Goal: Task Accomplishment & Management: Complete application form

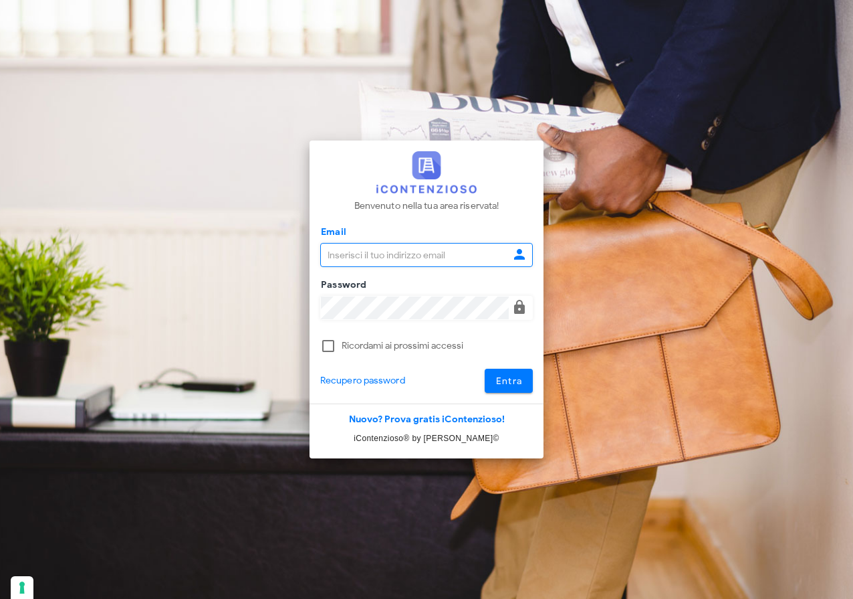
type input "raffaelesolarino@studiosolarino.it"
click at [512, 376] on span "Entra" at bounding box center [509, 380] width 27 height 11
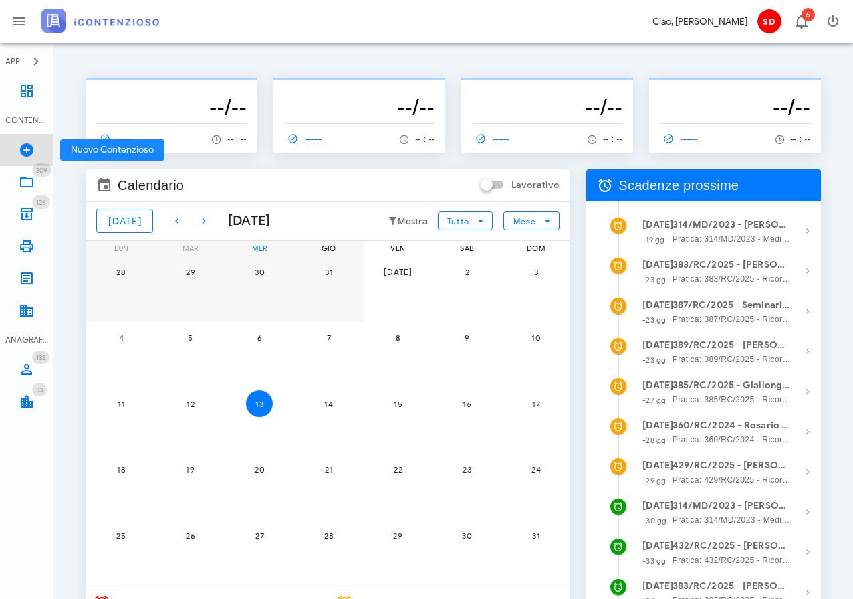
click at [26, 146] on icon at bounding box center [27, 150] width 16 height 16
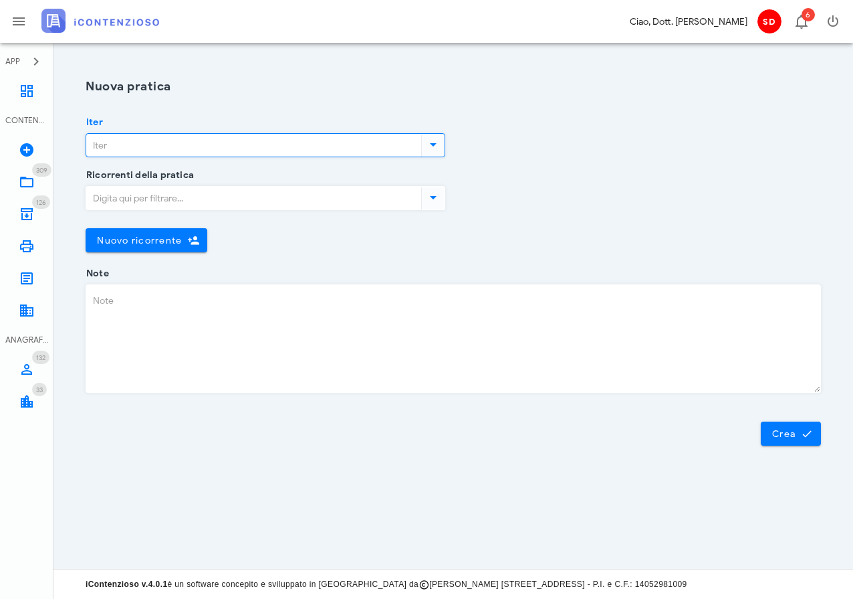
click at [171, 146] on input "Iter" at bounding box center [252, 145] width 332 height 23
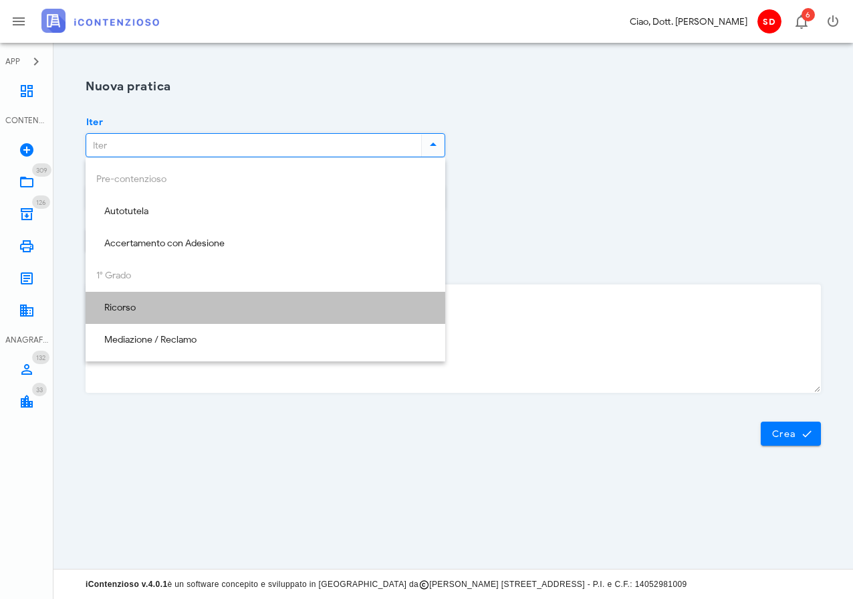
click at [136, 300] on div "Ricorso" at bounding box center [265, 307] width 338 height 27
type input "Ricorso"
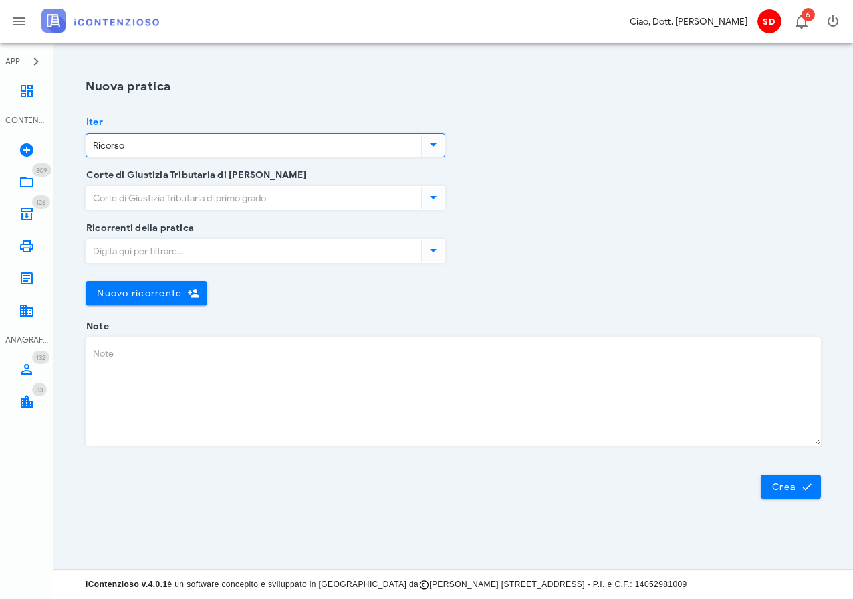
scroll to position [0, 2]
click at [163, 197] on input "Corte di Giustizia Tributaria di primo grado" at bounding box center [250, 198] width 332 height 23
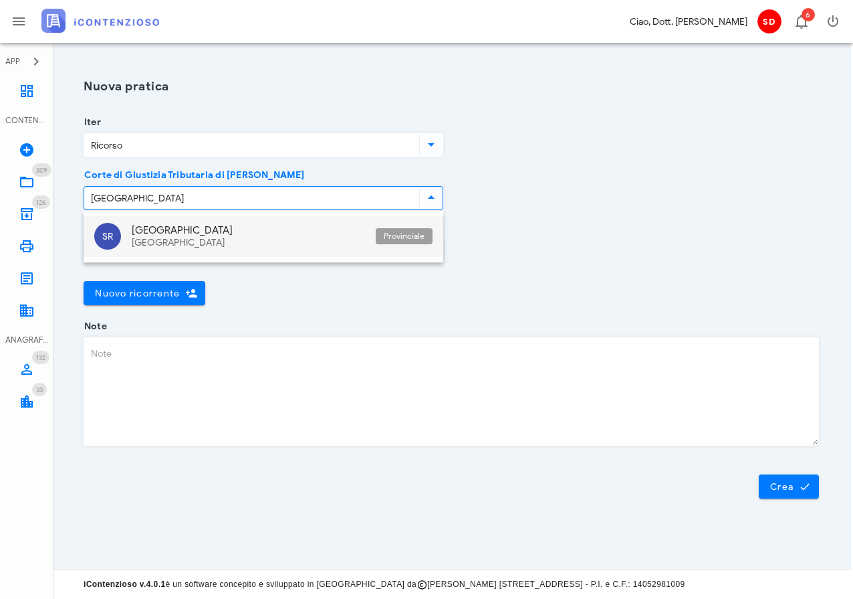
drag, startPoint x: 163, startPoint y: 197, endPoint x: 150, endPoint y: 237, distance: 42.7
click at [150, 237] on div "Sicilia" at bounding box center [248, 242] width 233 height 11
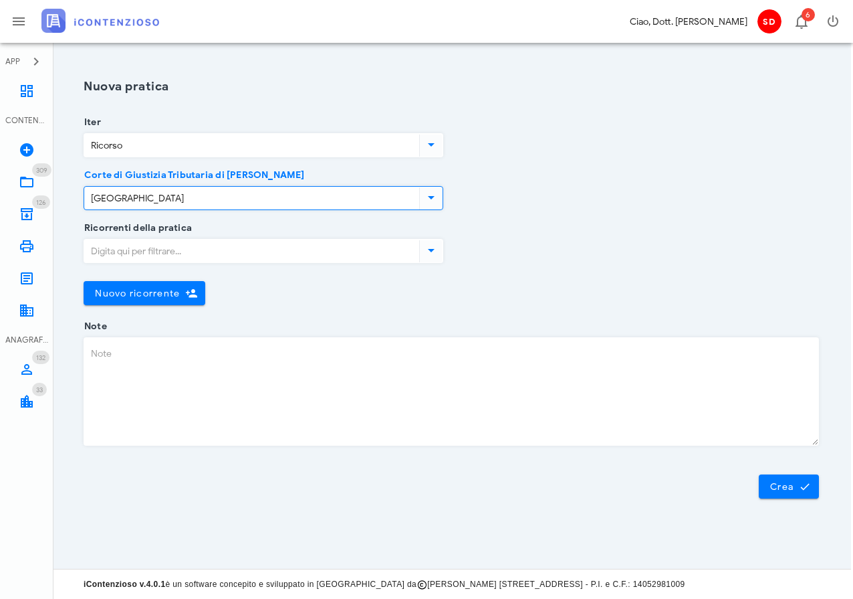
type input "Siracusa"
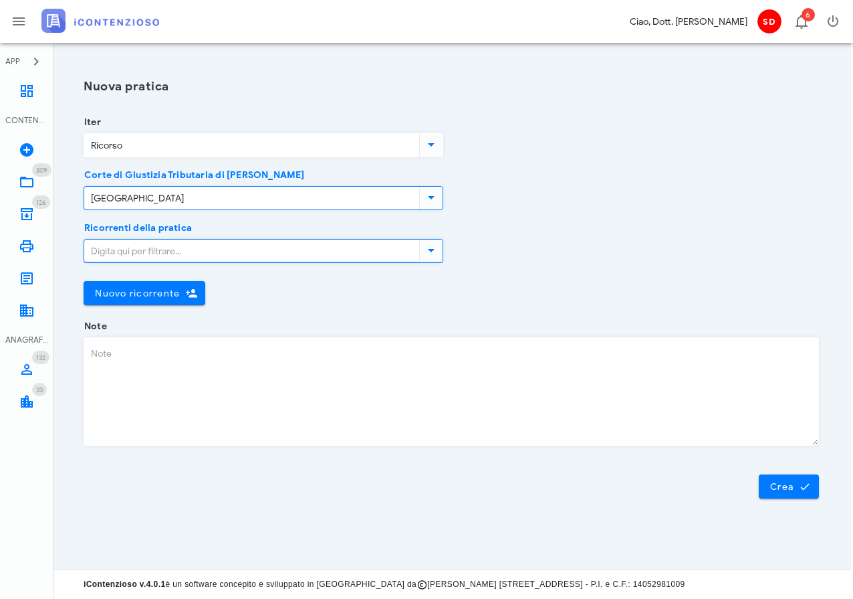
click at [150, 255] on input "Ricorrenti della pratica" at bounding box center [250, 250] width 332 height 23
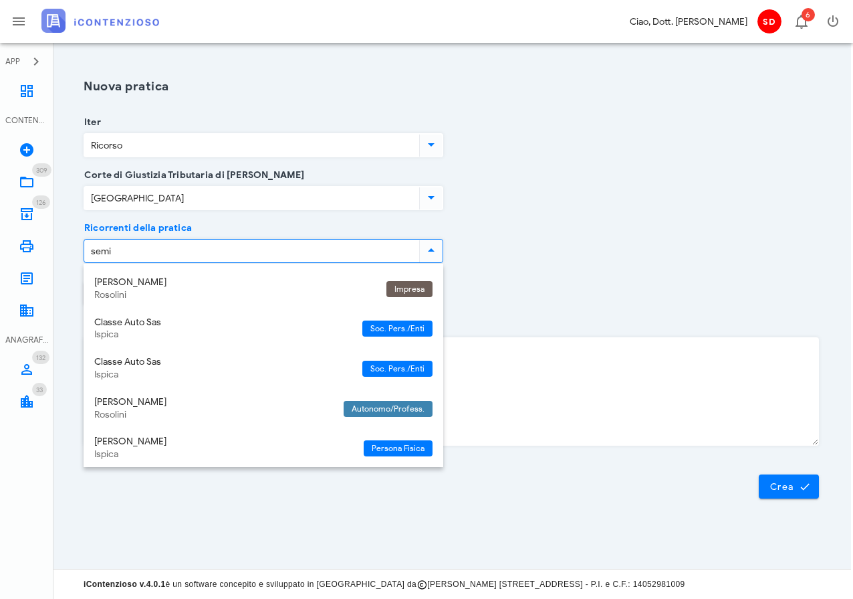
type input "semin"
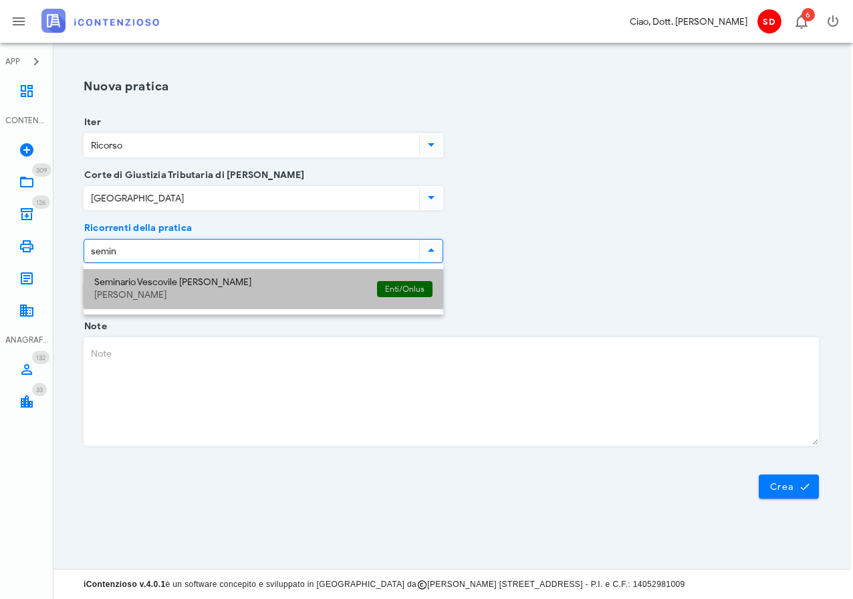
click at [158, 282] on div "Seminario Vescovile Di Noto" at bounding box center [230, 282] width 272 height 11
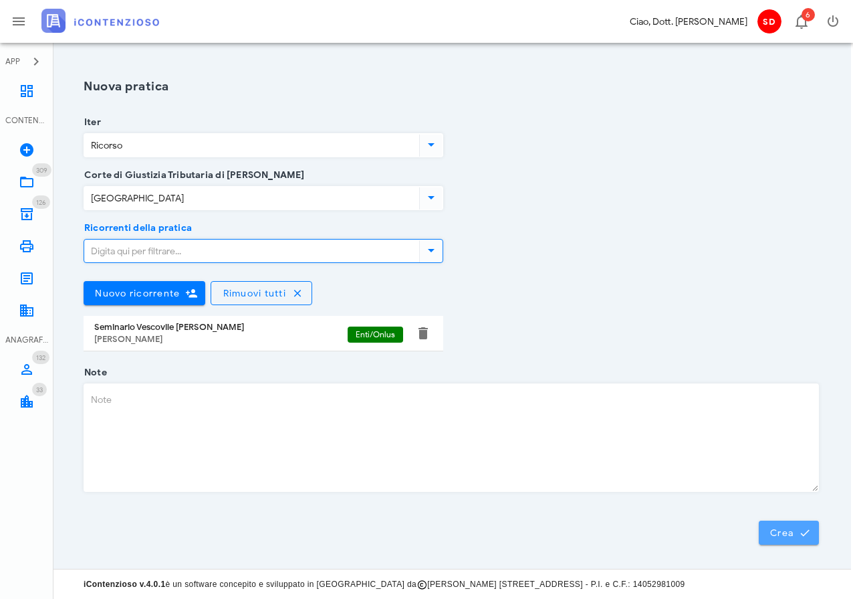
click at [786, 533] on span "Crea" at bounding box center [789, 532] width 39 height 12
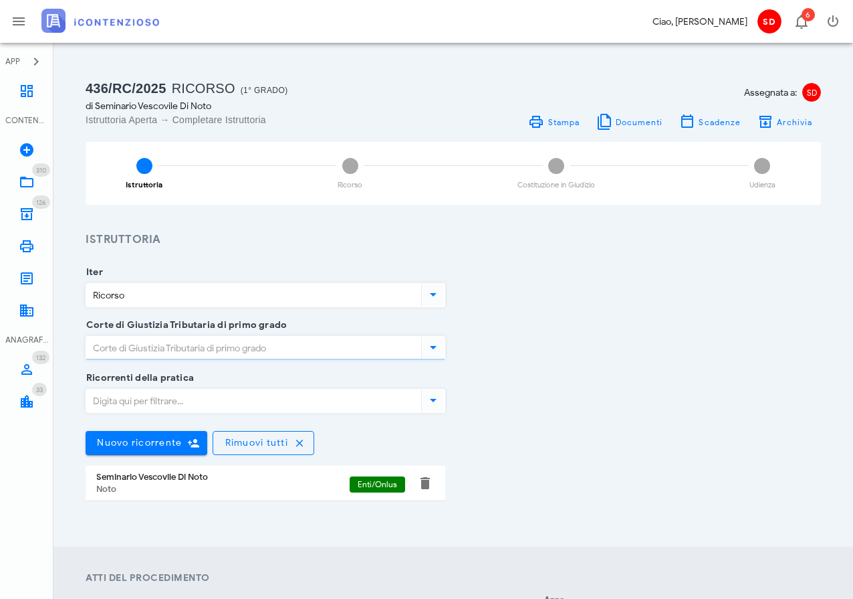
type input "[GEOGRAPHIC_DATA]"
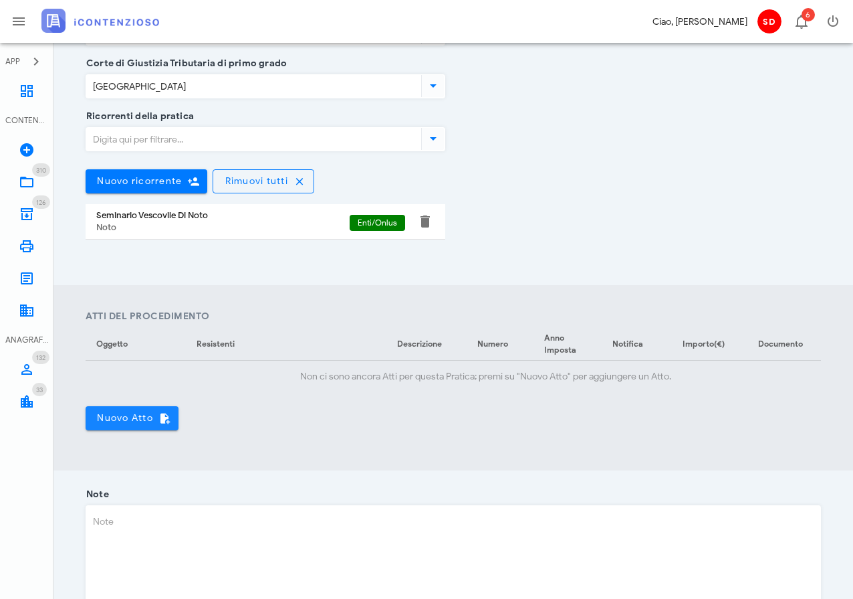
scroll to position [263, 0]
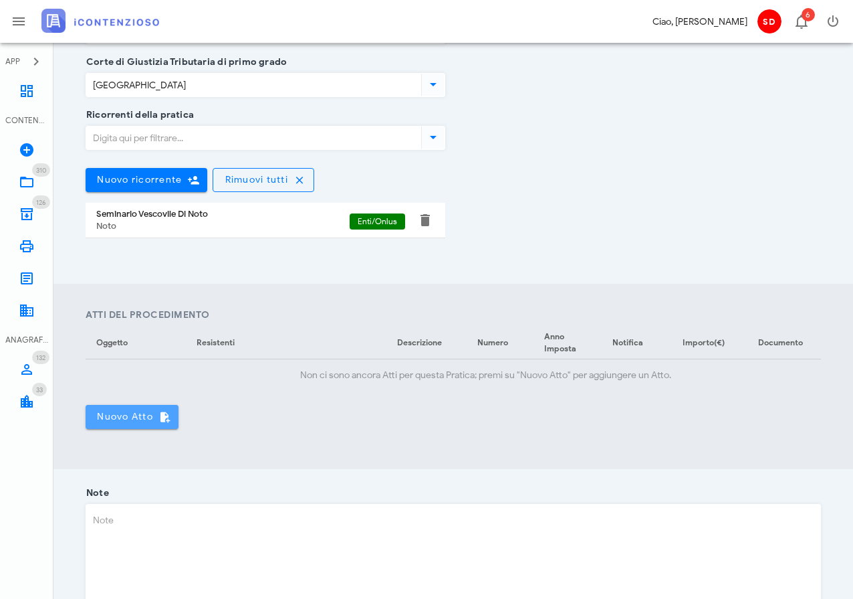
click at [127, 415] on span "Nuovo Atto" at bounding box center [132, 417] width 72 height 12
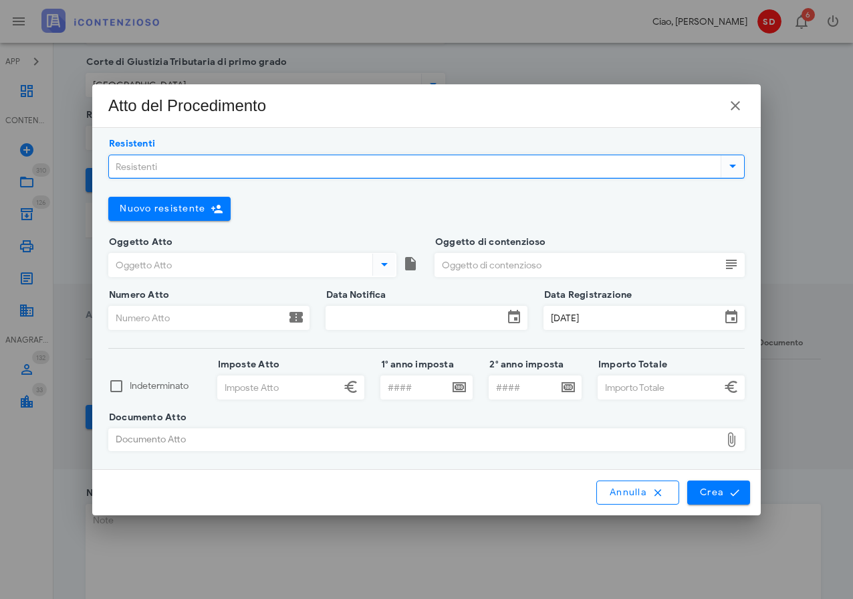
click at [181, 163] on input "Resistenti" at bounding box center [413, 166] width 609 height 23
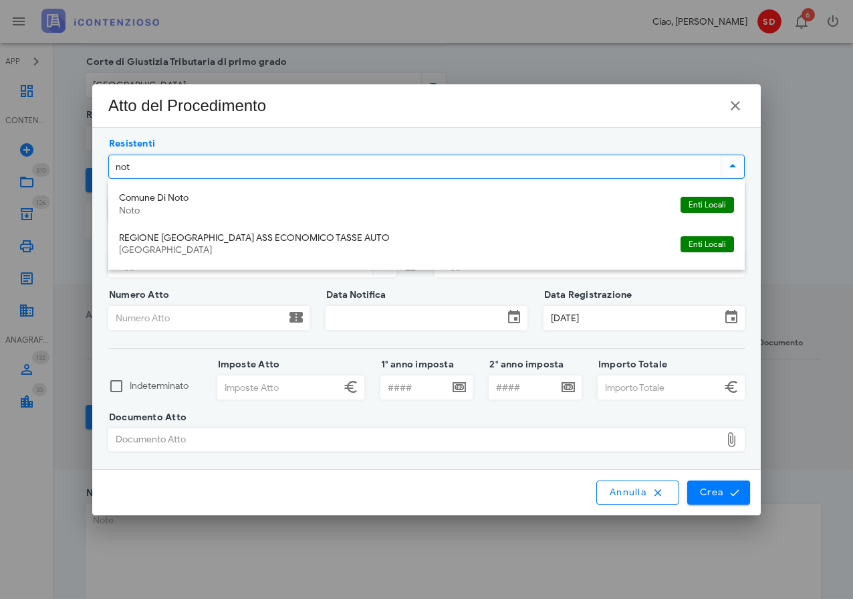
type input "noto"
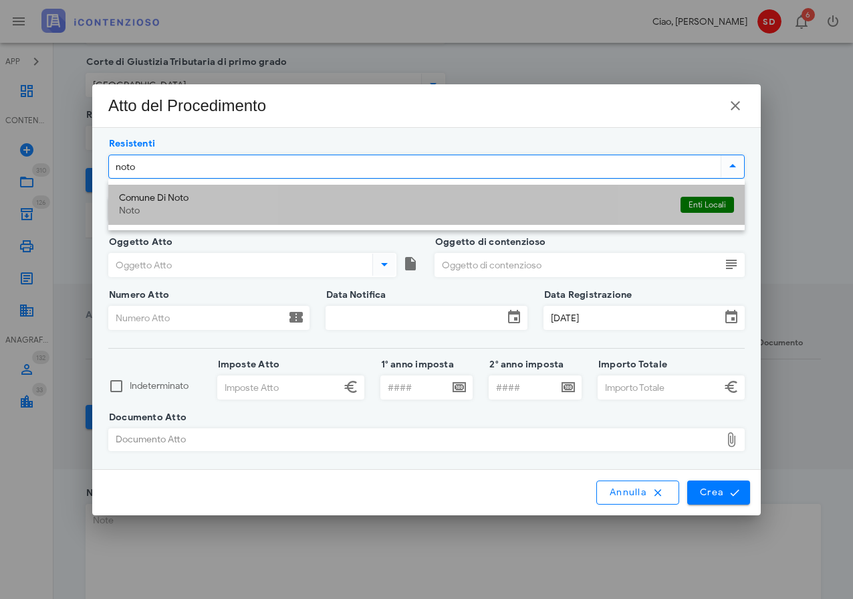
click at [165, 195] on div "Comune Di Noto" at bounding box center [394, 198] width 551 height 11
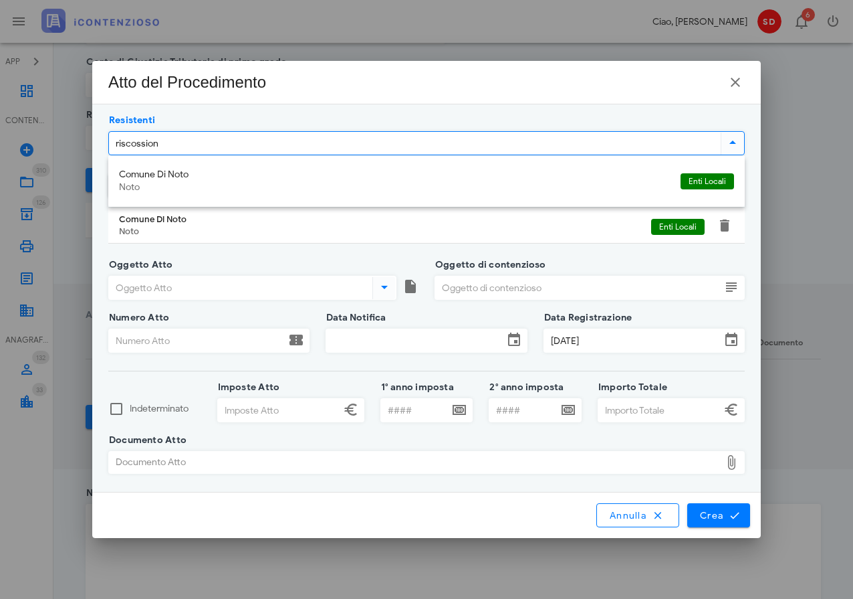
type input "riscossione"
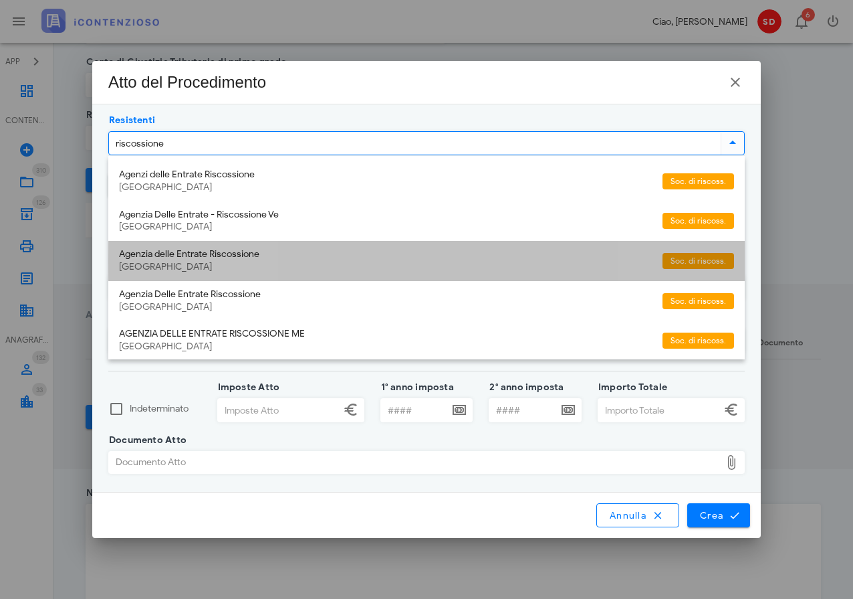
click at [183, 255] on div "Agenzia delle Entrate Riscossione" at bounding box center [385, 254] width 533 height 11
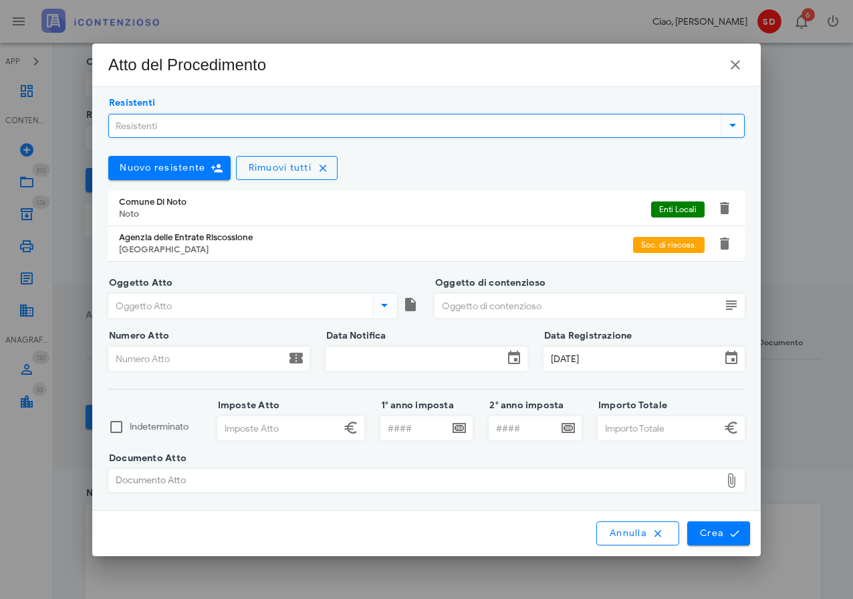
click at [224, 478] on div "Documento Atto" at bounding box center [415, 480] width 612 height 21
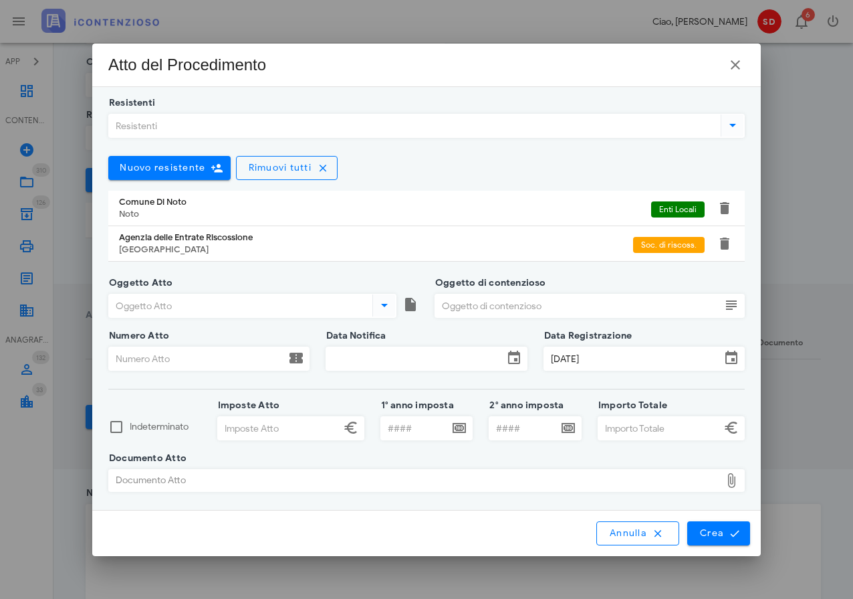
type input "C:\fakepath\CPFA 29880202500005634.pdf"
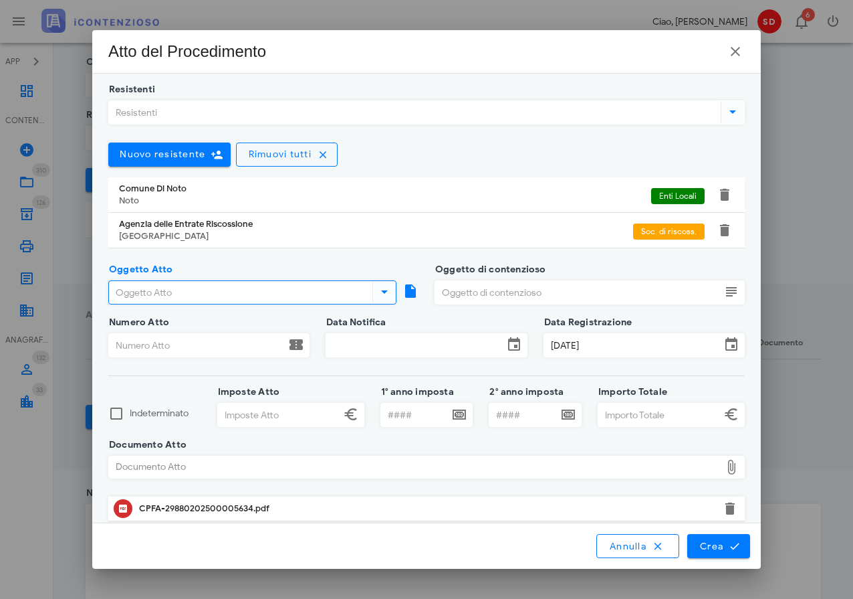
click at [181, 294] on input "Oggetto Atto" at bounding box center [239, 292] width 261 height 23
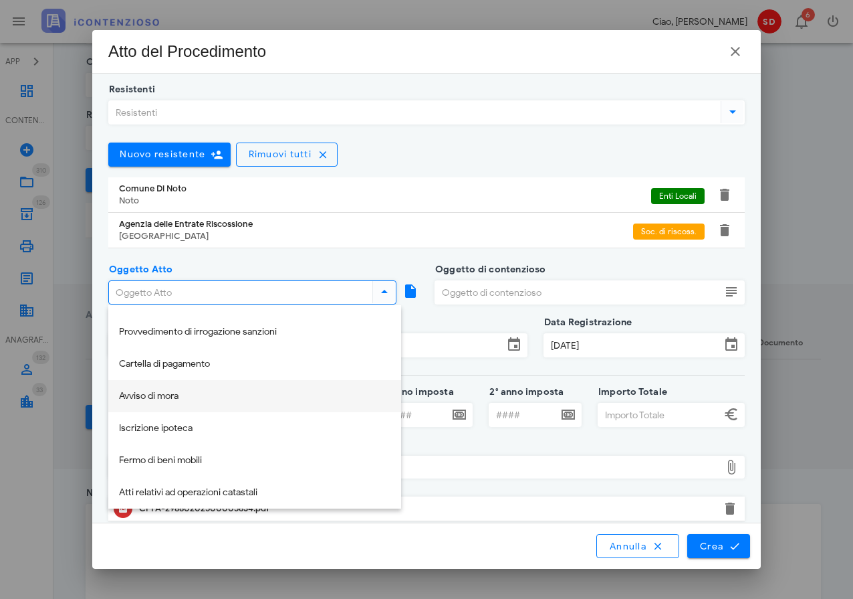
scroll to position [66, 0]
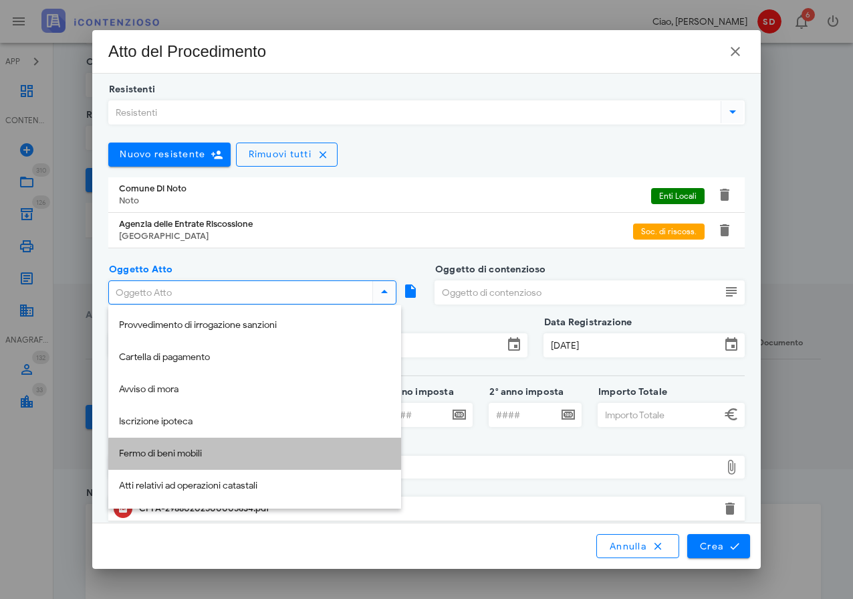
click at [240, 449] on div "Fermo di beni mobili" at bounding box center [255, 453] width 272 height 11
type input "Fermo di beni mobili"
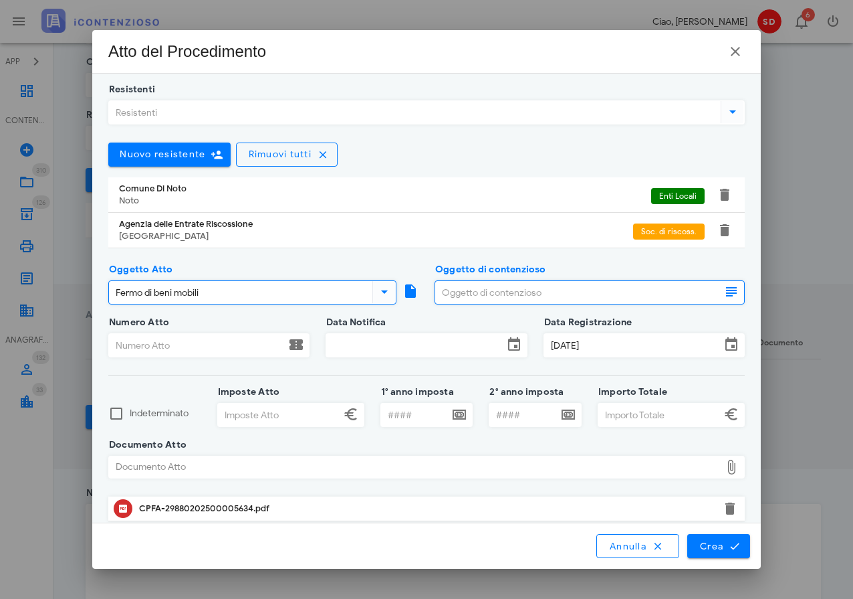
click at [455, 294] on input "Oggetto di contenzioso" at bounding box center [578, 292] width 286 height 23
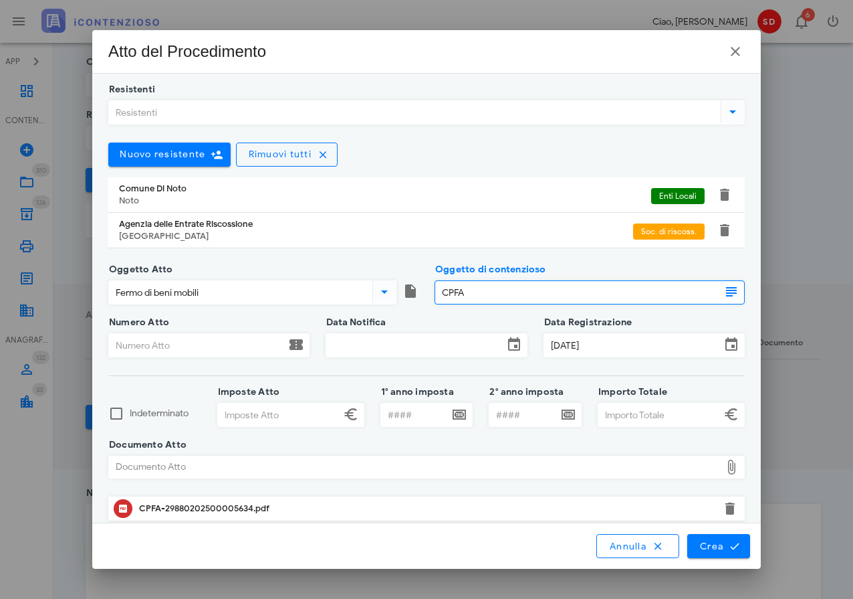
type input "CPFA"
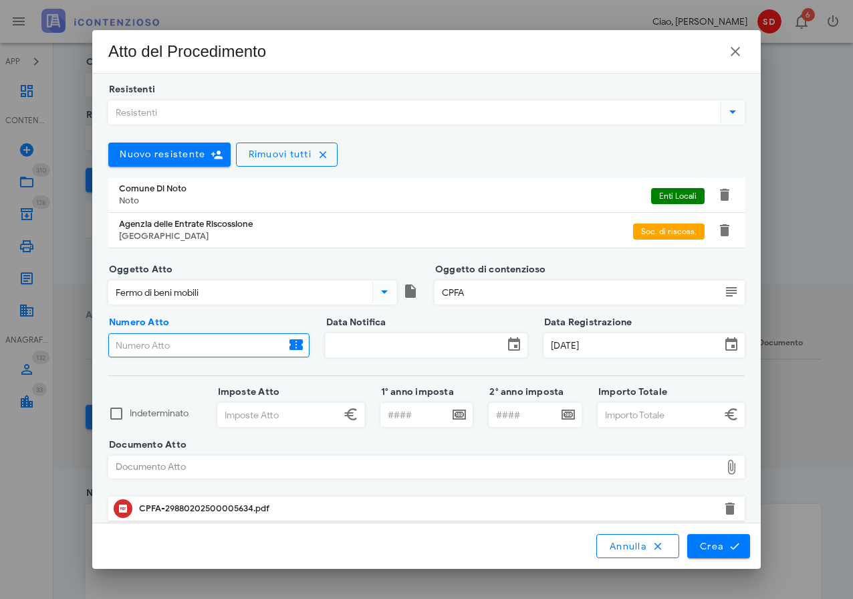
click at [205, 343] on input "Numero Atto" at bounding box center [197, 345] width 177 height 23
type input "29880202500005634"
click at [393, 345] on input "Data Notifica" at bounding box center [414, 345] width 177 height 23
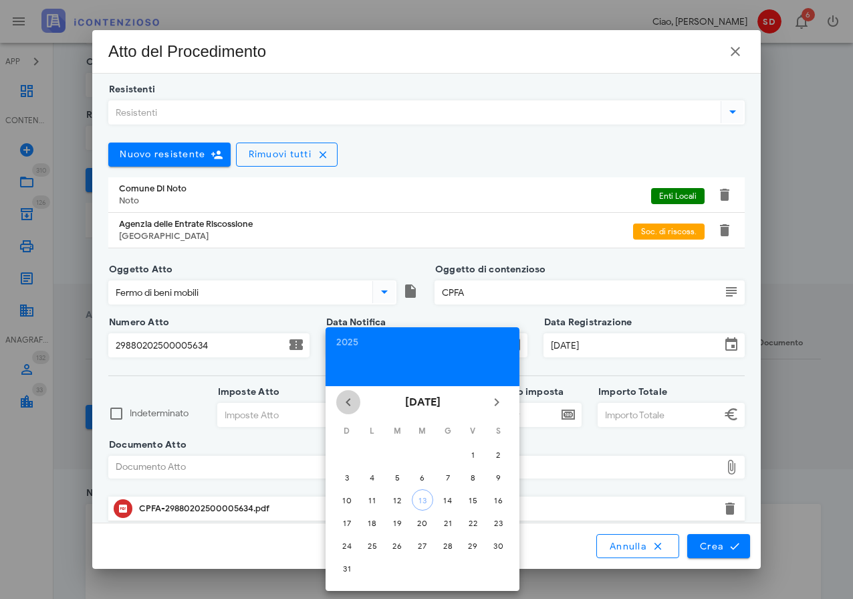
click at [347, 401] on icon "Il mese scorso" at bounding box center [348, 402] width 16 height 16
click at [373, 475] on div "7" at bounding box center [372, 477] width 21 height 10
type input "07/07/2025"
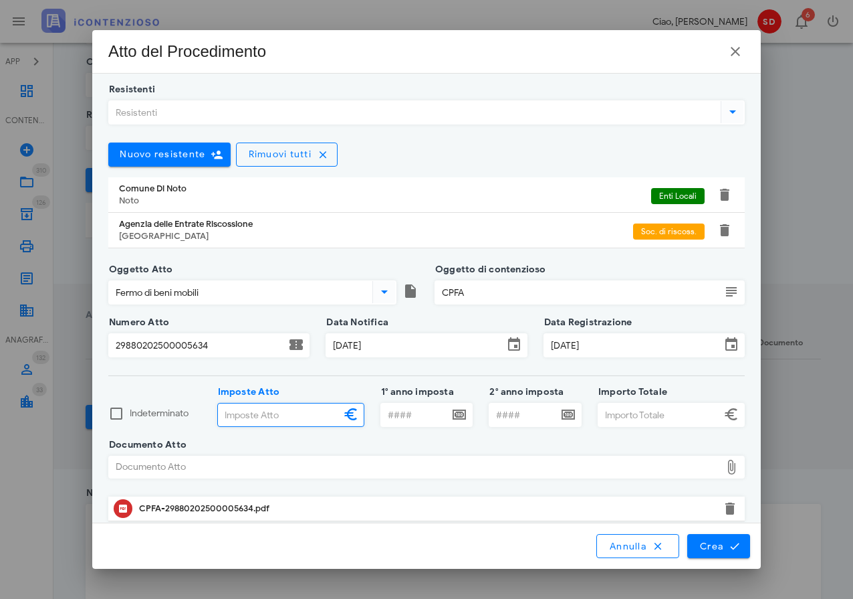
click at [292, 412] on input "Imposte Atto" at bounding box center [279, 414] width 122 height 23
type input "208.829,00"
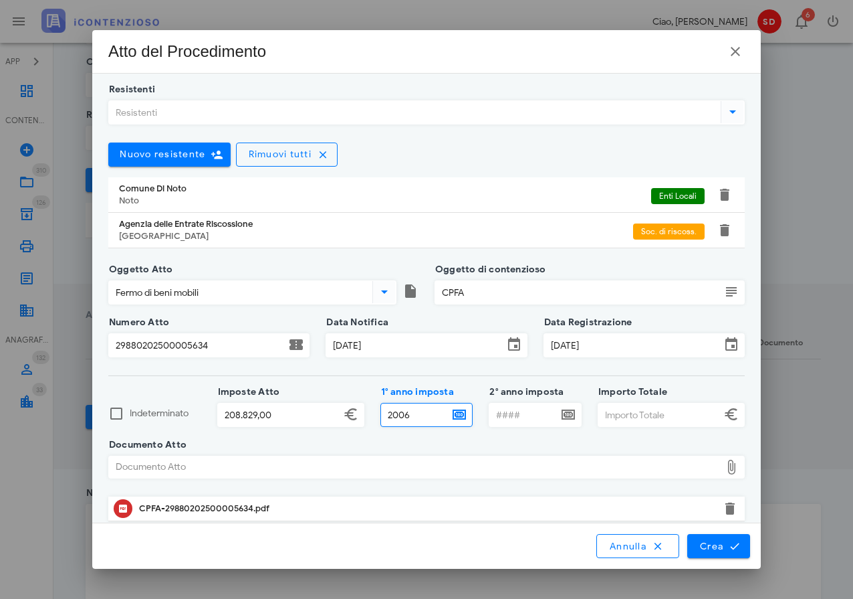
type input "2006"
type input "2014"
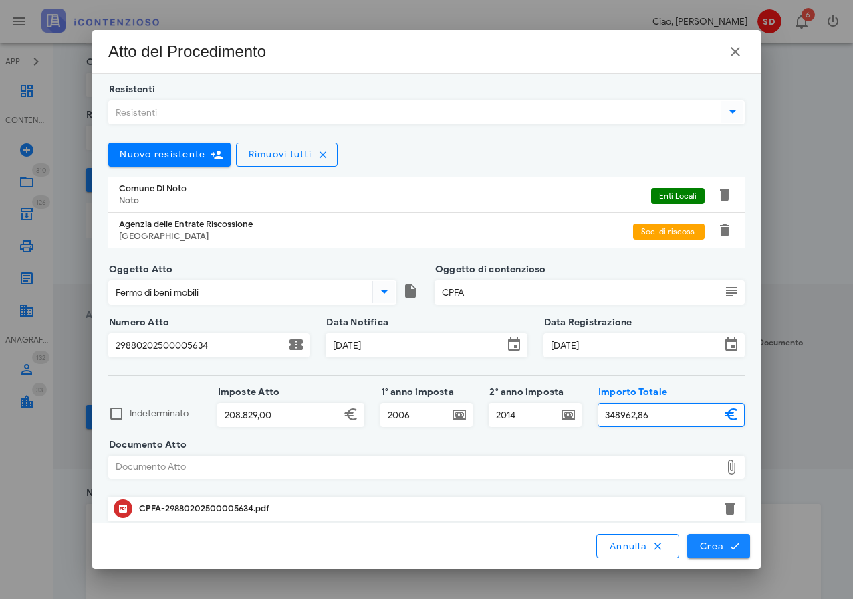
type input "348.962,86"
click at [714, 544] on span "Crea" at bounding box center [719, 546] width 39 height 12
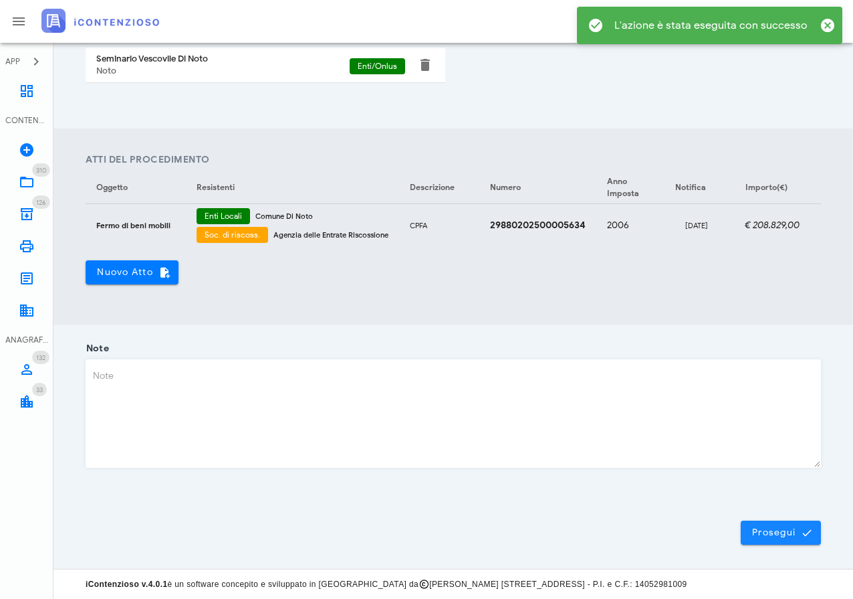
scroll to position [417, 0]
click at [781, 533] on span "Prosegui" at bounding box center [781, 533] width 59 height 12
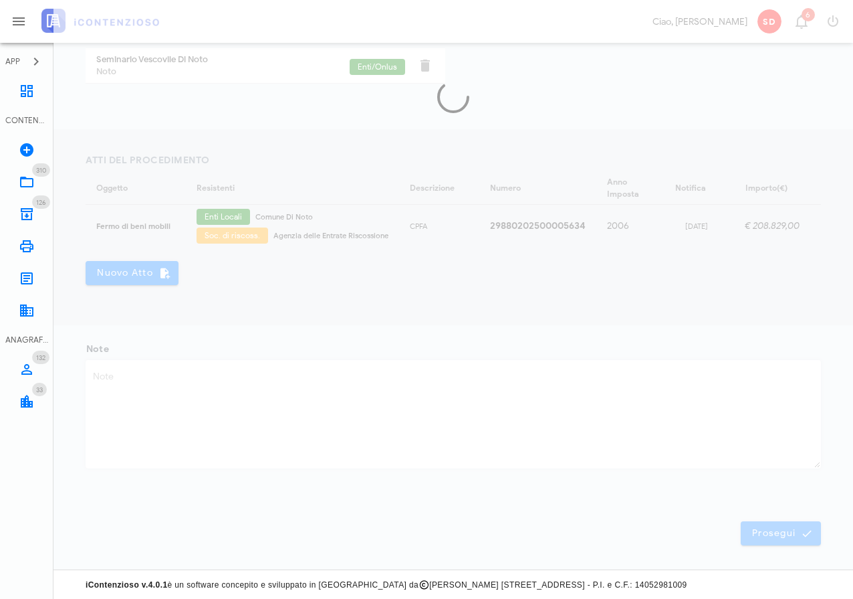
scroll to position [0, 0]
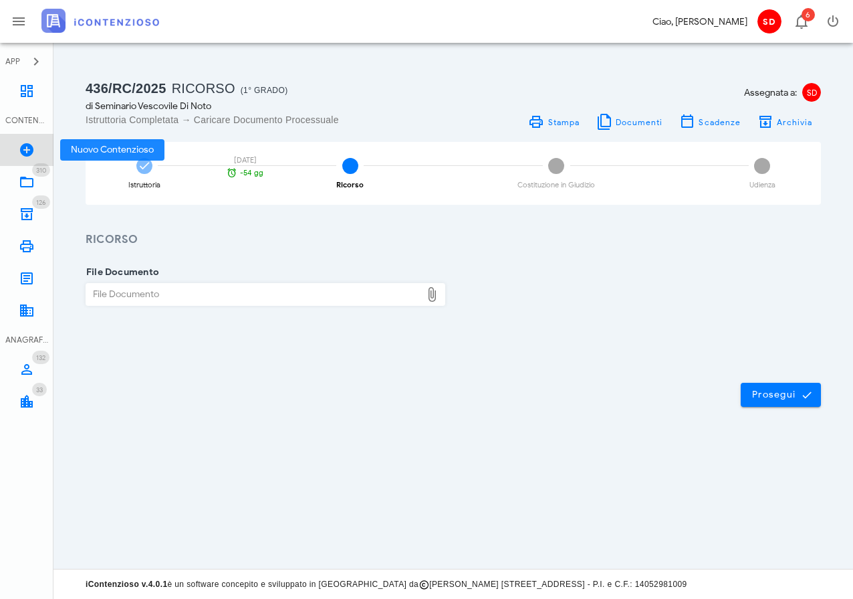
click at [23, 148] on icon at bounding box center [27, 150] width 16 height 16
